Goal: Information Seeking & Learning: Learn about a topic

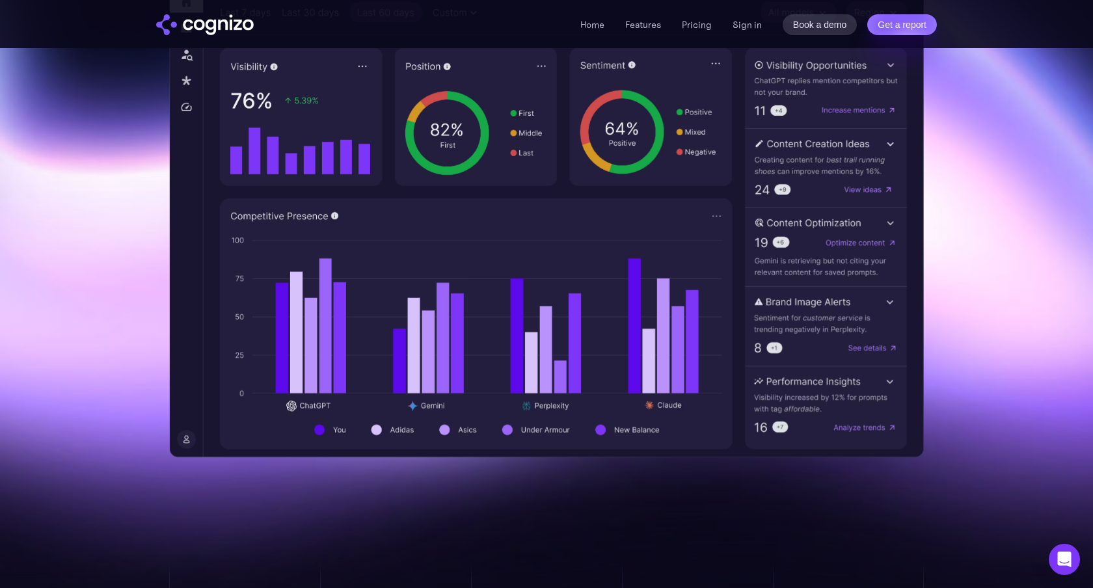
scroll to position [584, 0]
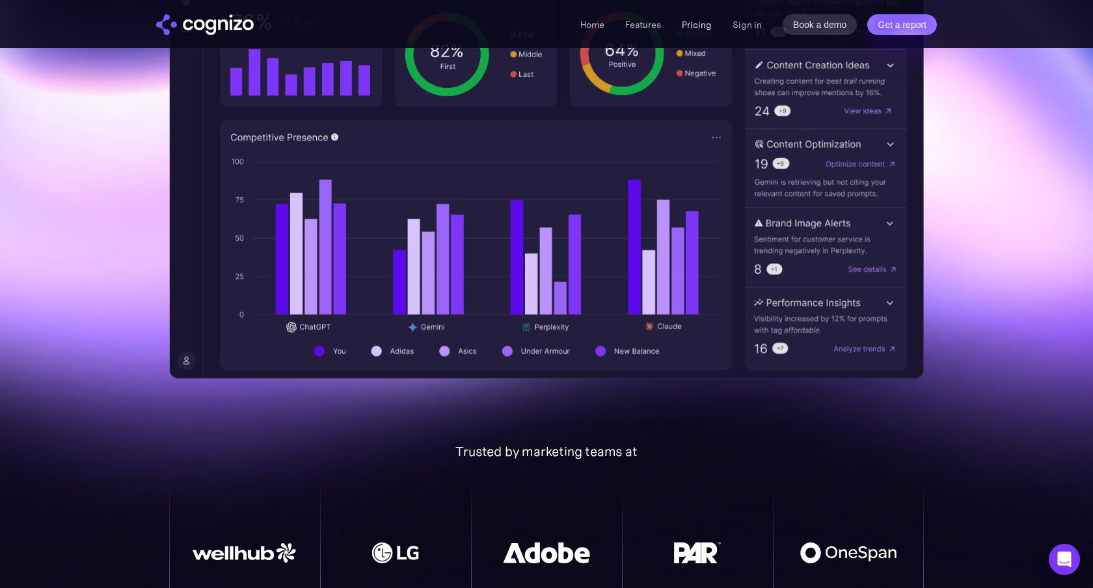
click at [697, 30] on link "Pricing" at bounding box center [697, 25] width 30 height 12
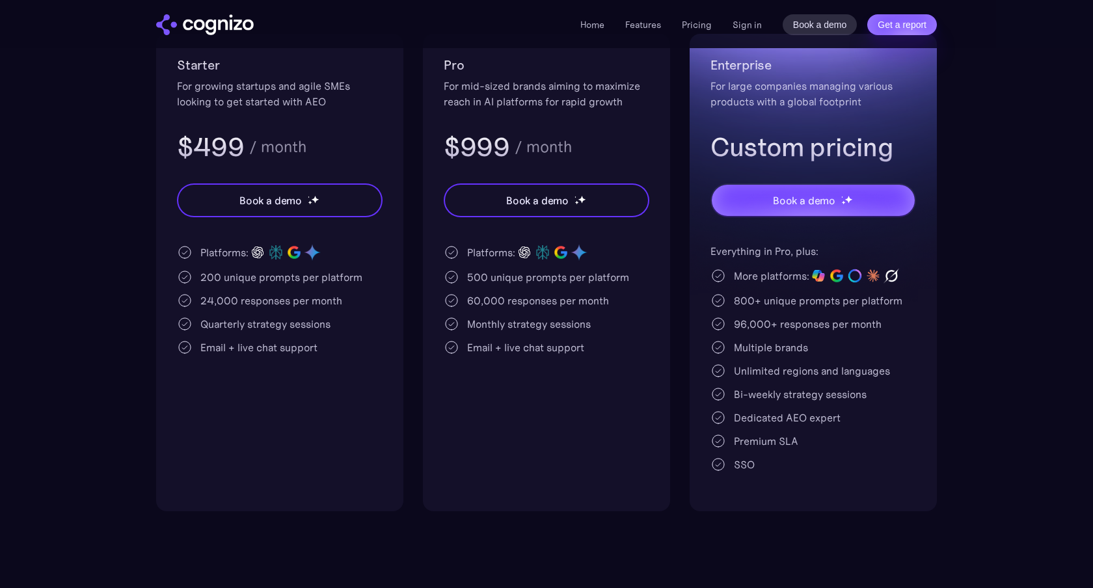
scroll to position [280, 0]
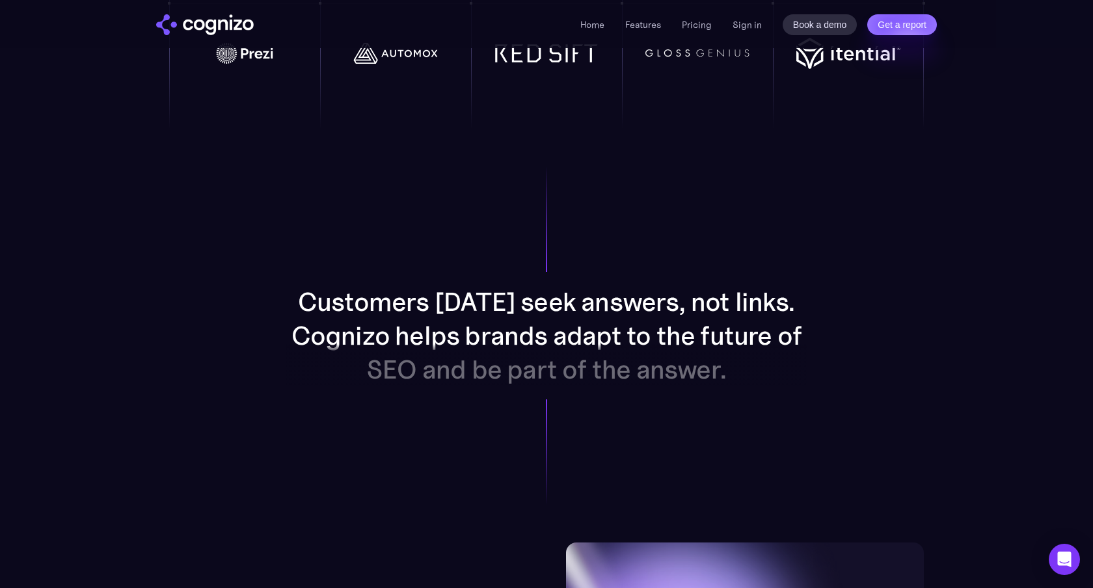
scroll to position [1214, 0]
